Goal: Task Accomplishment & Management: Manage account settings

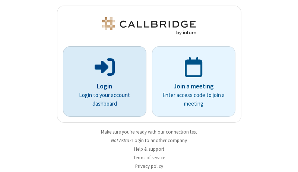
click at [102, 86] on p "Login" at bounding box center [104, 87] width 63 height 10
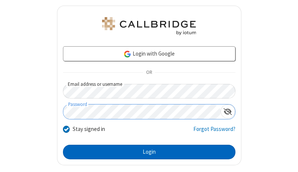
click at [146, 152] on button "Login" at bounding box center [149, 151] width 172 height 15
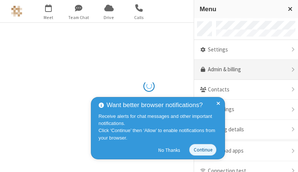
click at [243, 70] on link "Admin & billing" at bounding box center [246, 70] width 104 height 20
